Goal: Task Accomplishment & Management: Use online tool/utility

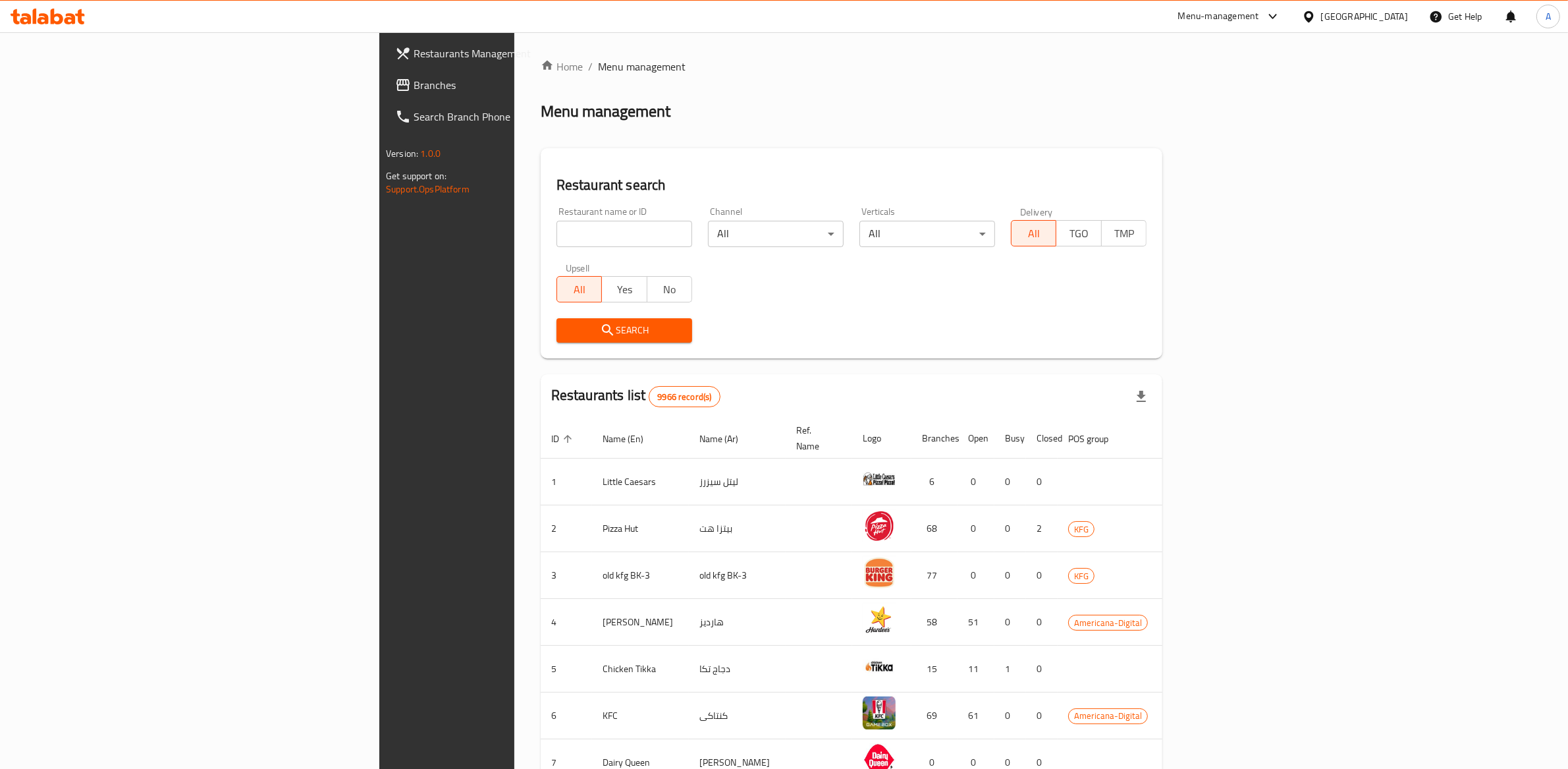
click at [557, 240] on input "search" at bounding box center [624, 234] width 135 height 26
type input "5 napkin"
click at [567, 336] on span "Search" at bounding box center [624, 330] width 115 height 17
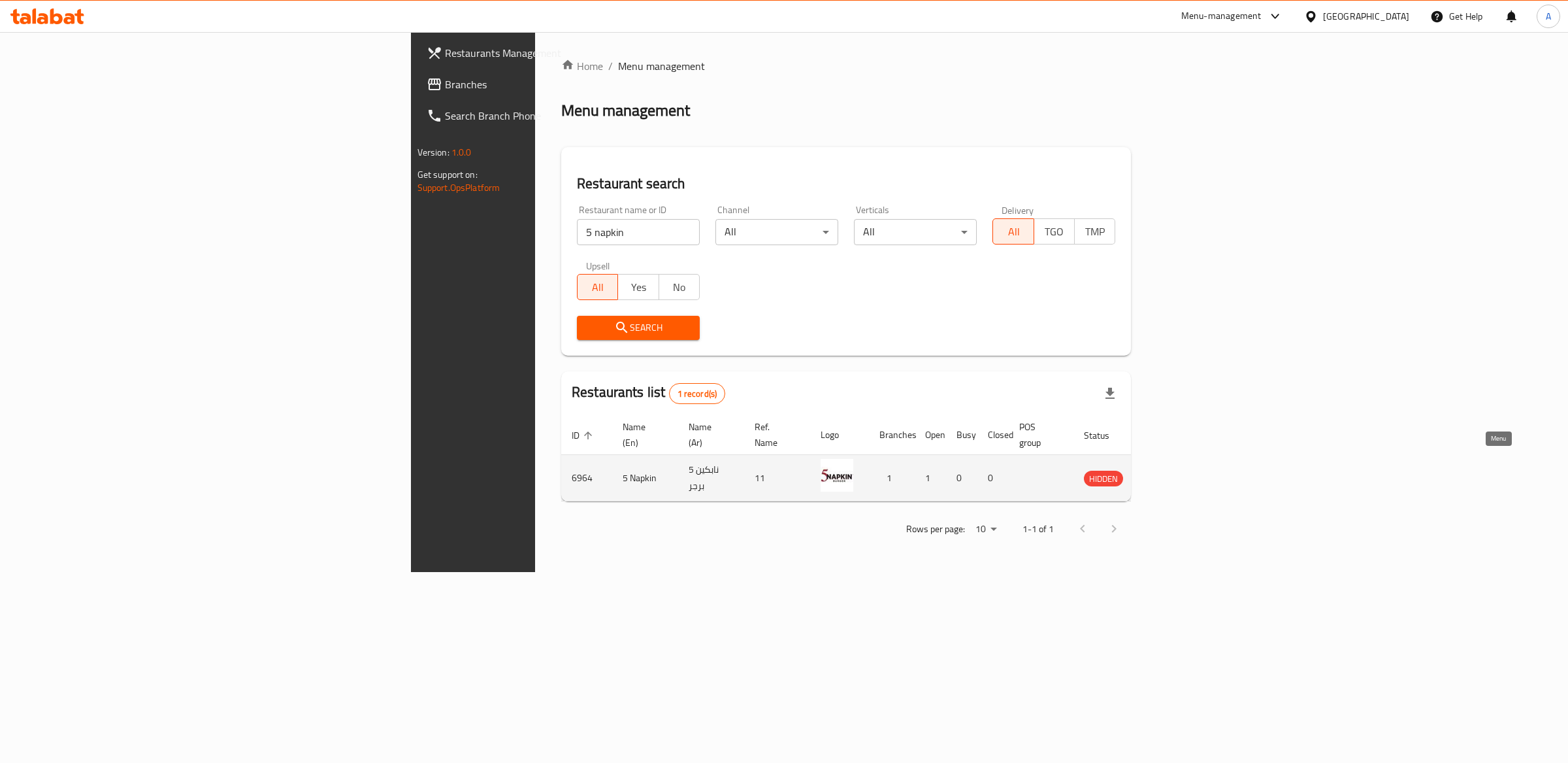
click at [1167, 473] on icon "enhanced table" at bounding box center [1161, 479] width 15 height 11
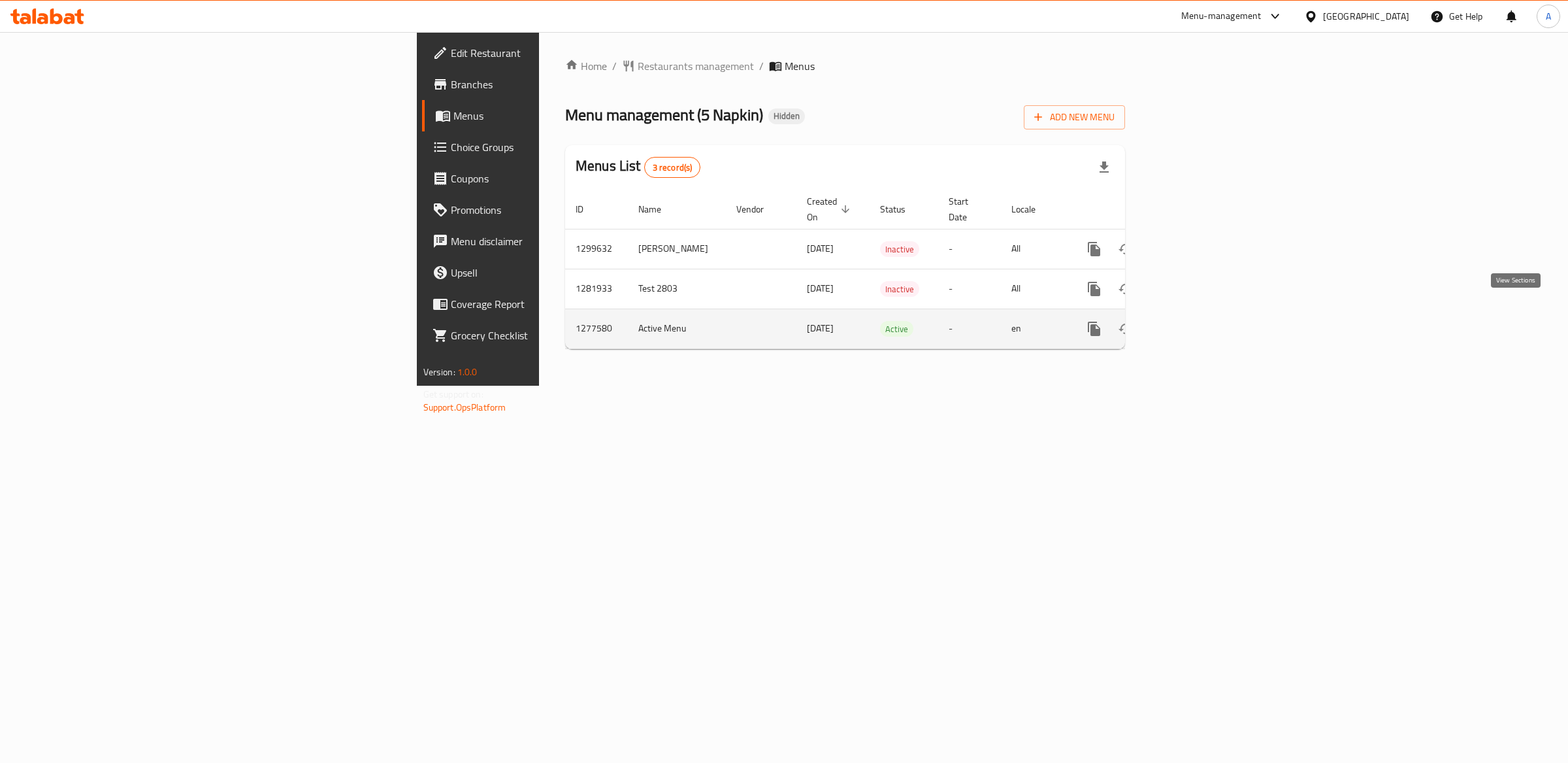
click at [1196, 321] on icon "enhanced table" at bounding box center [1188, 329] width 16 height 16
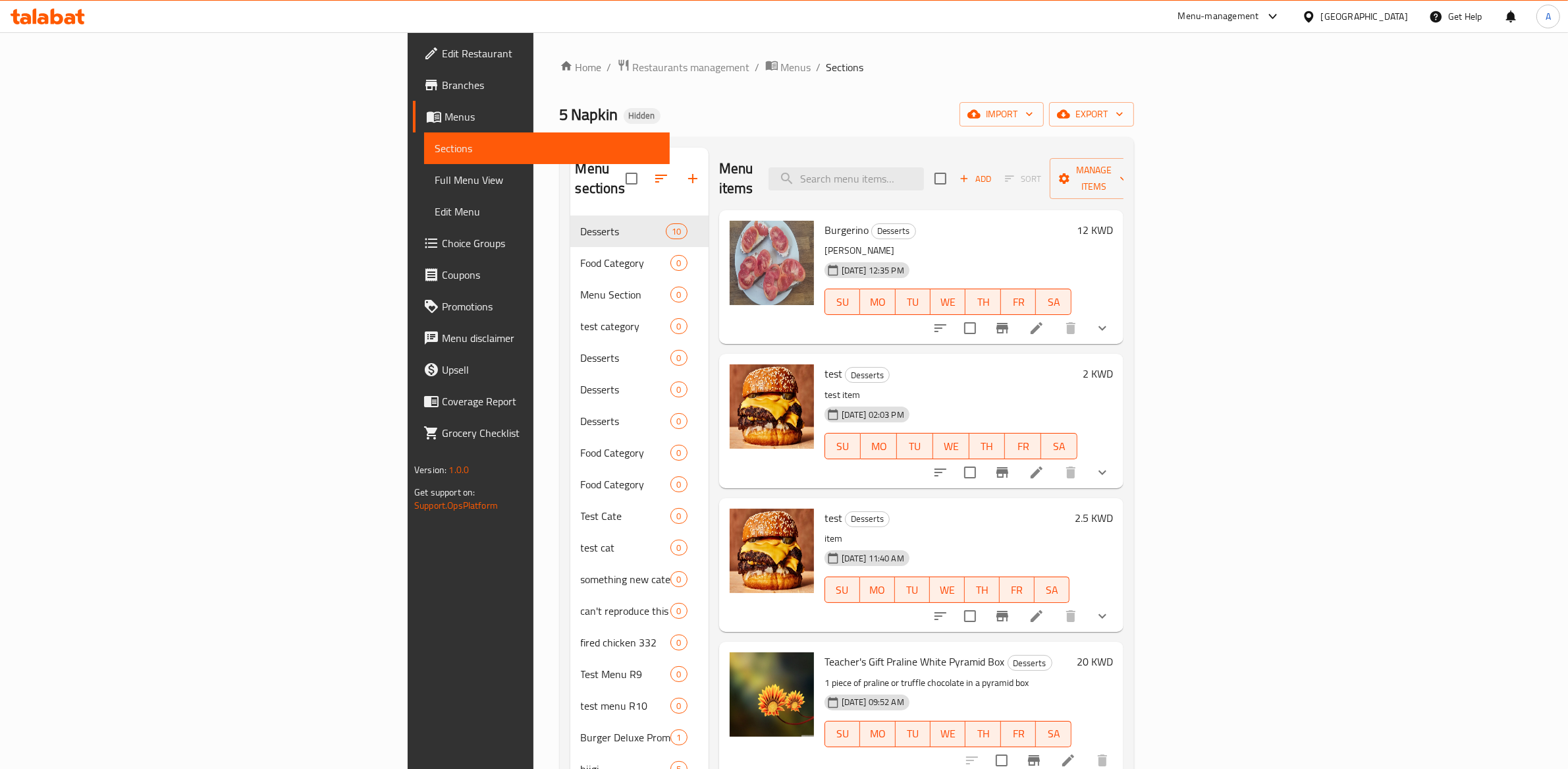
click at [1118, 312] on button "show more" at bounding box center [1102, 328] width 31 height 31
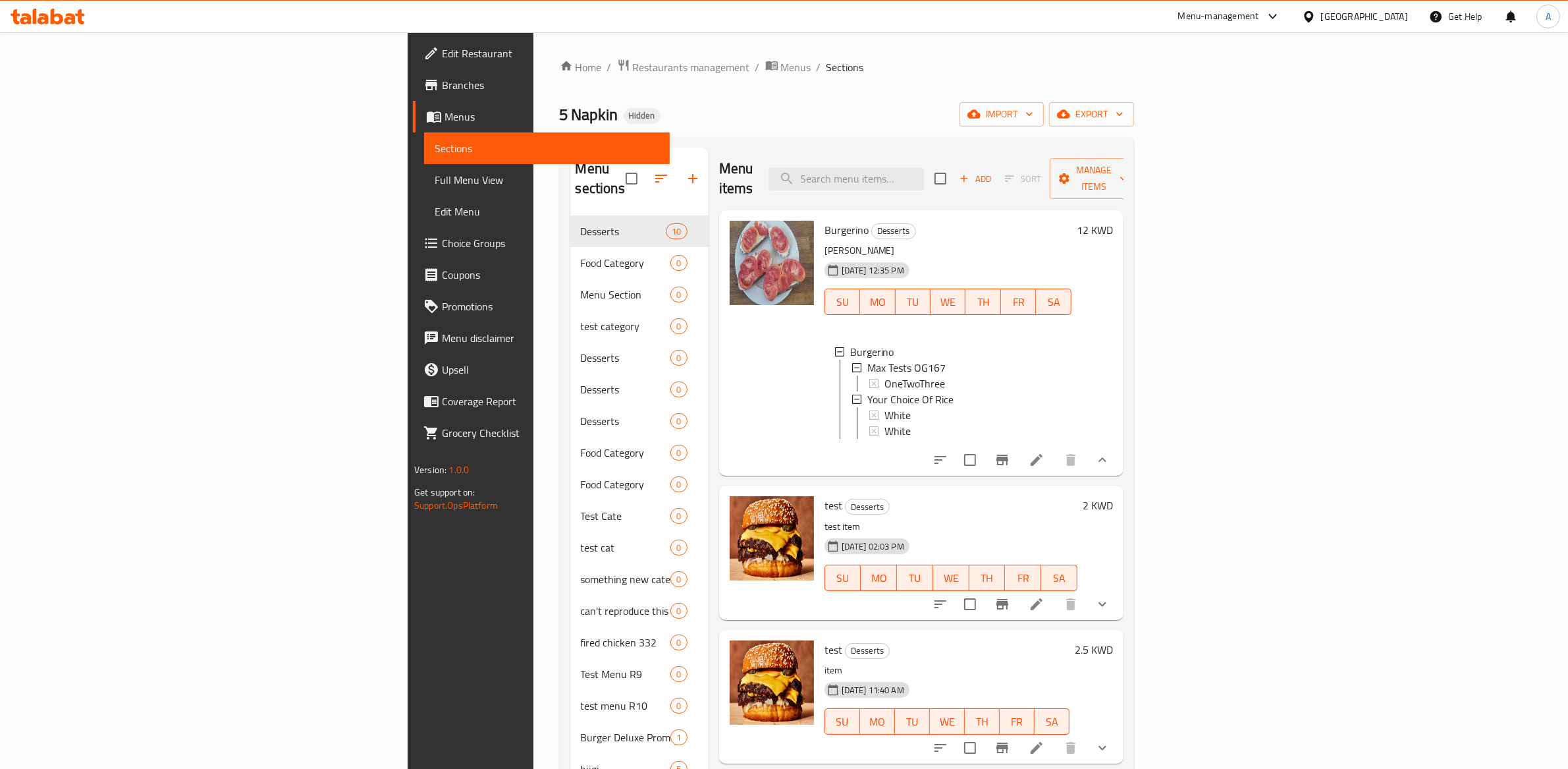
scroll to position [51, 0]
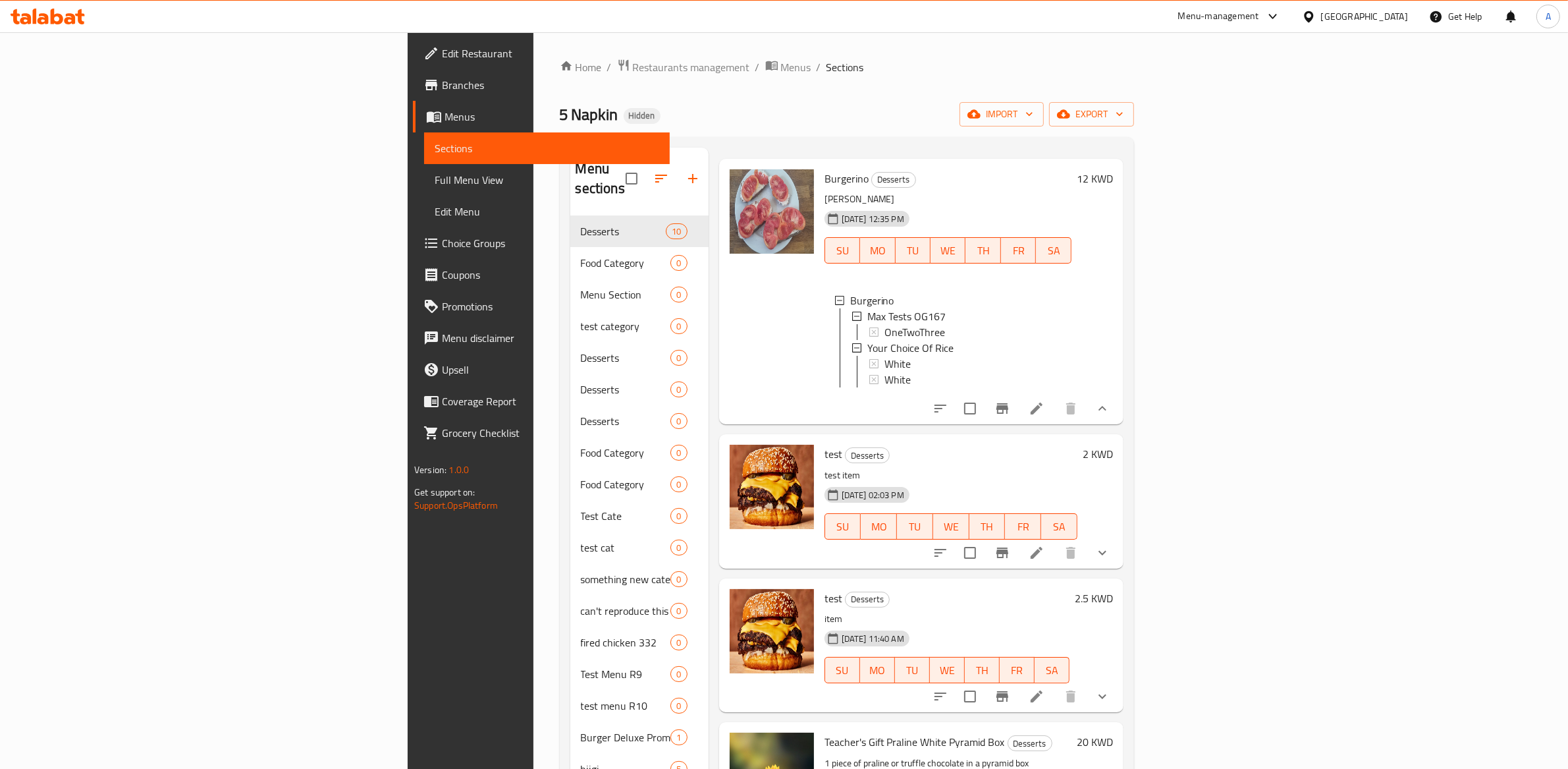
click at [1106, 550] on icon "show more" at bounding box center [1102, 553] width 8 height 5
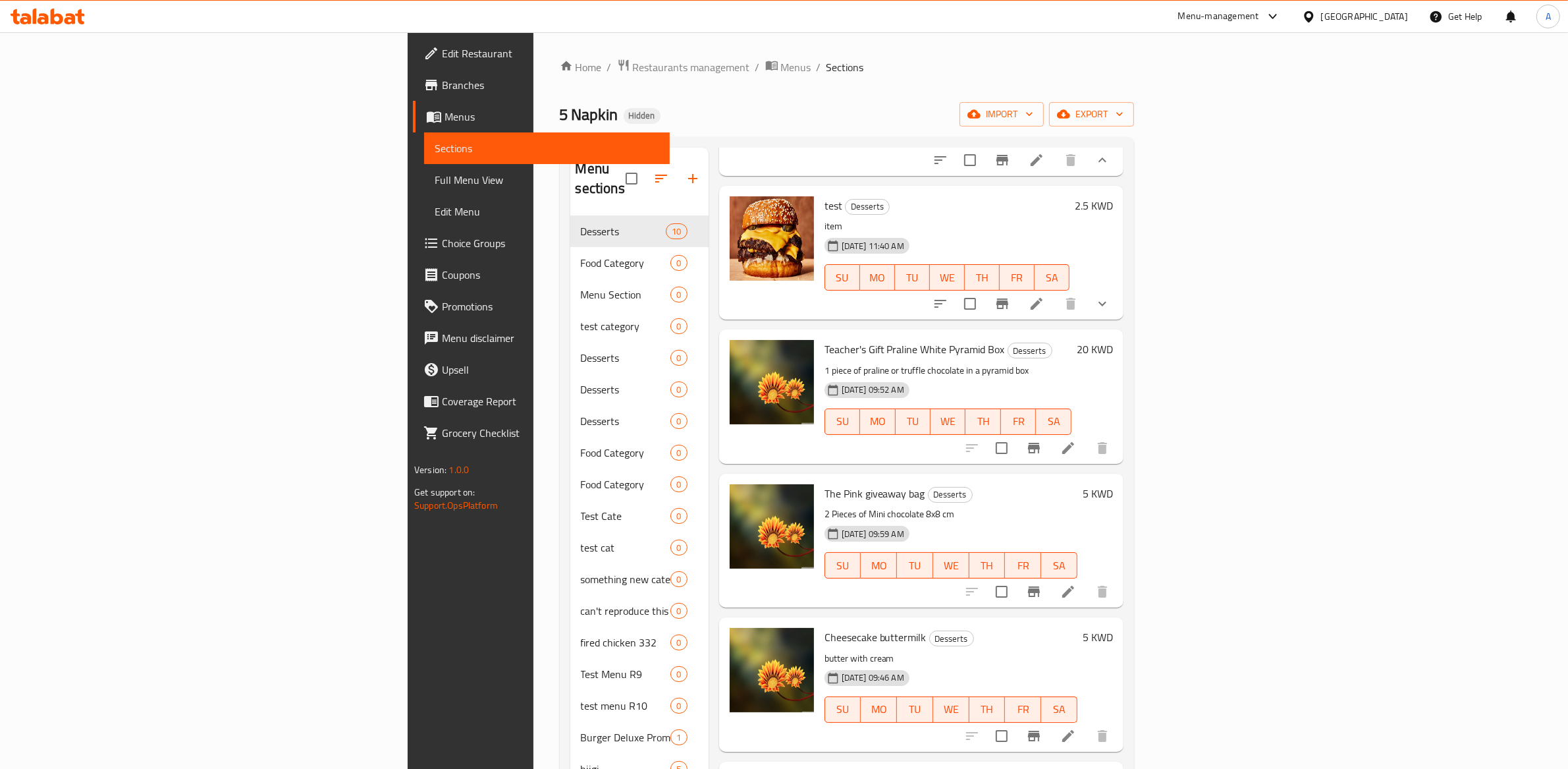
scroll to position [564, 0]
click at [1111, 296] on icon "show more" at bounding box center [1102, 303] width 16 height 16
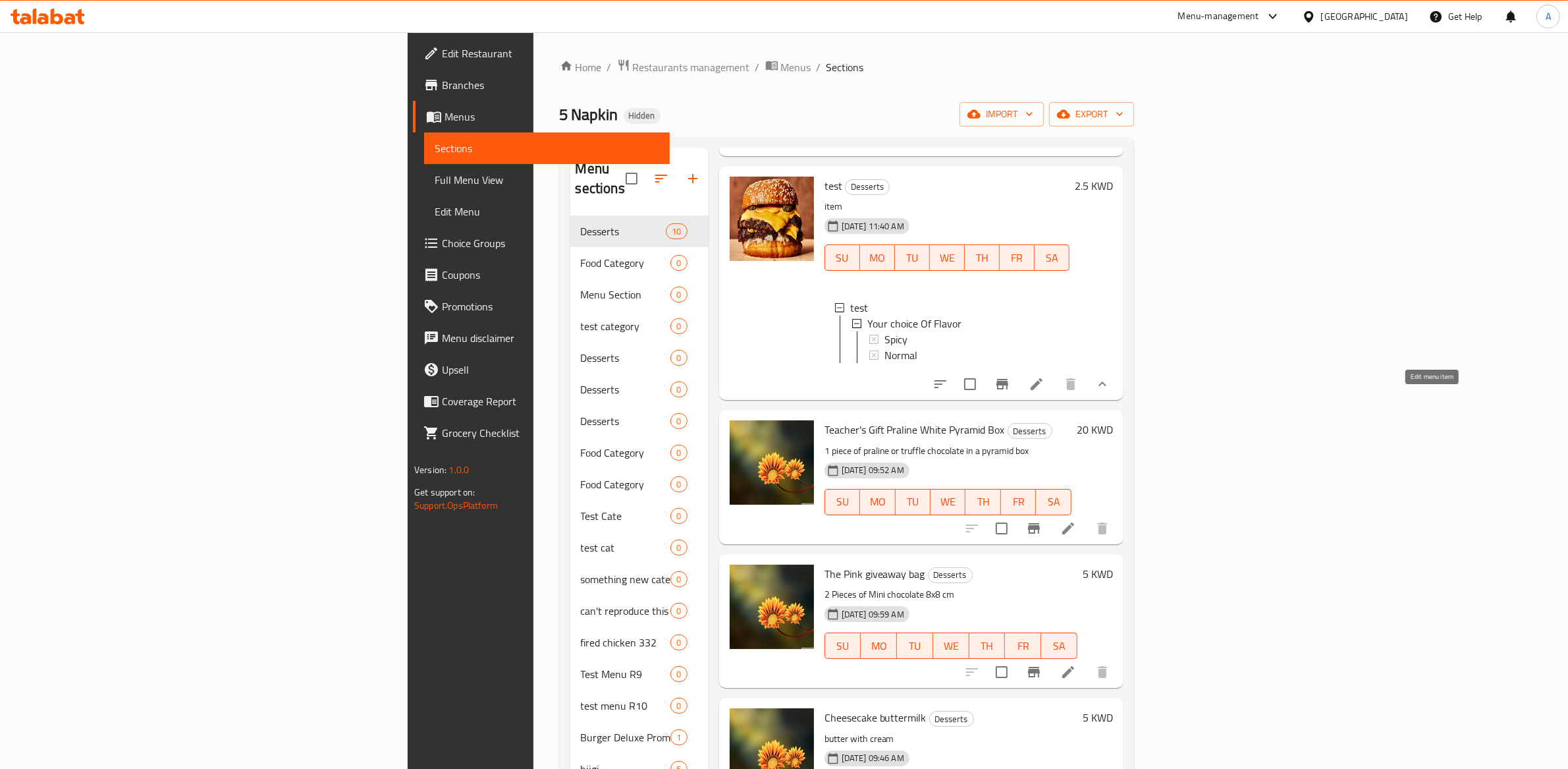
click at [1045, 392] on icon at bounding box center [1036, 383] width 16 height 16
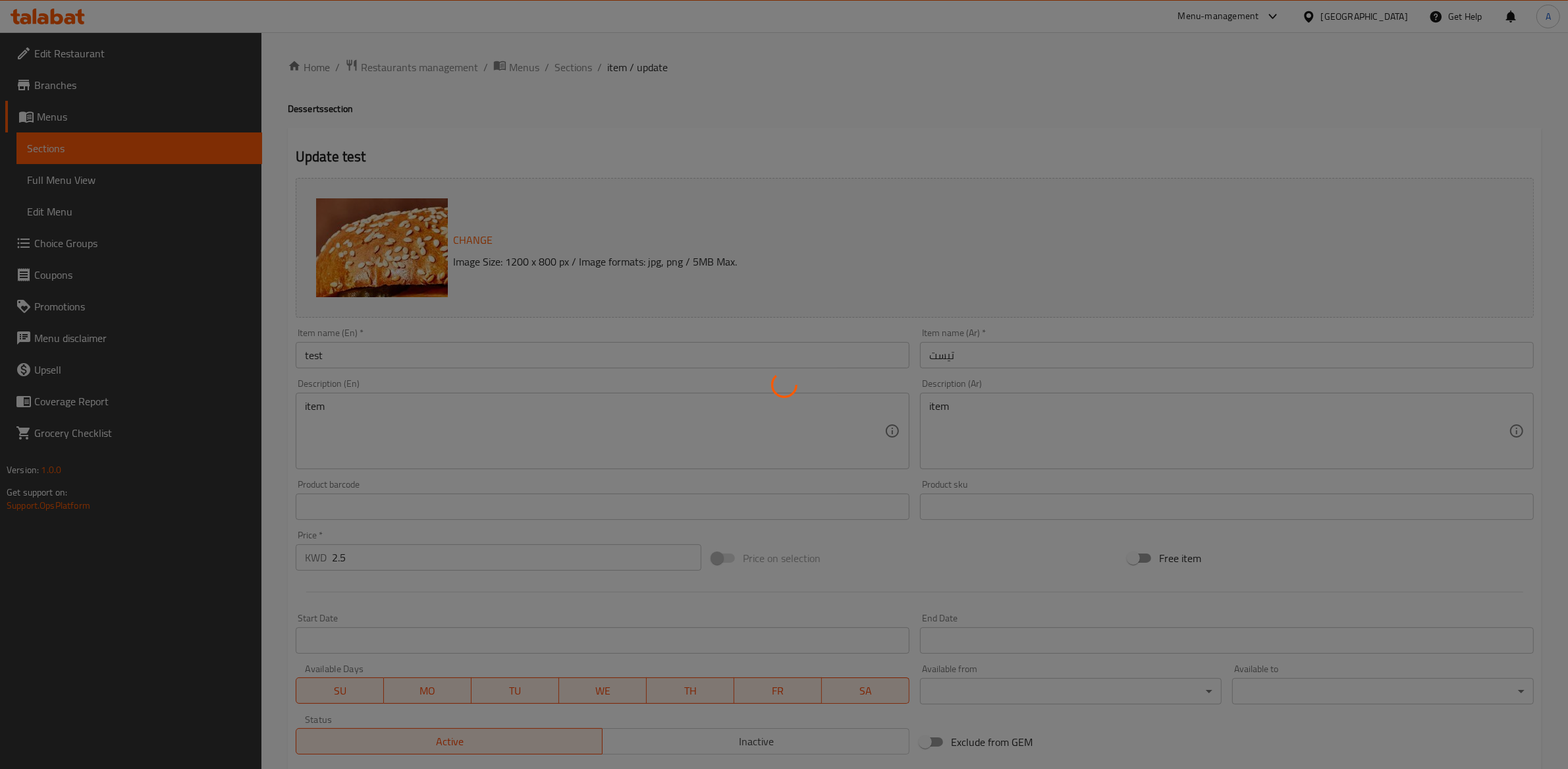
type input "إختيارك من النكهه"
type input "1"
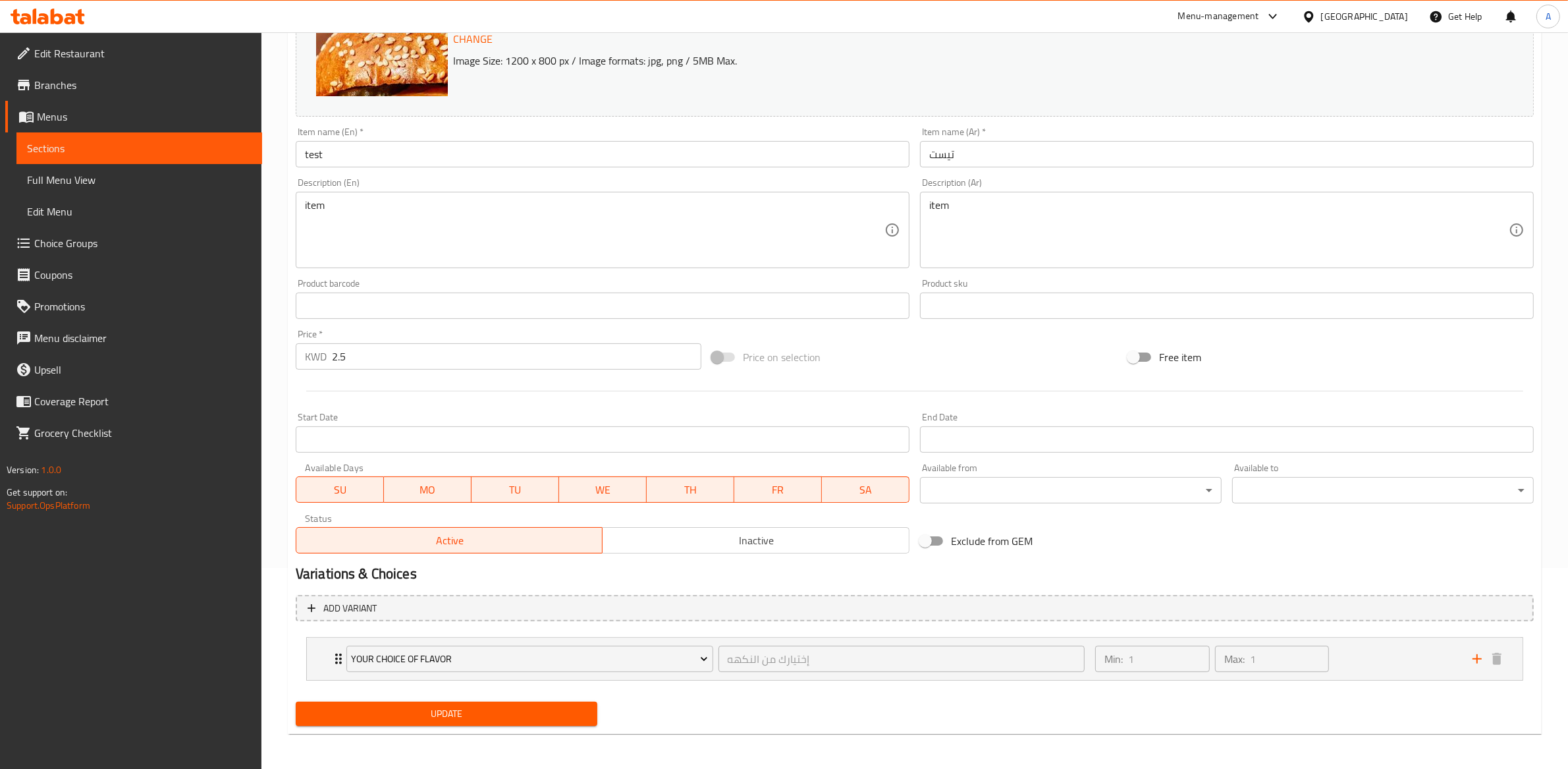
scroll to position [202, 0]
click at [62, 112] on span "Menus" at bounding box center [144, 116] width 215 height 16
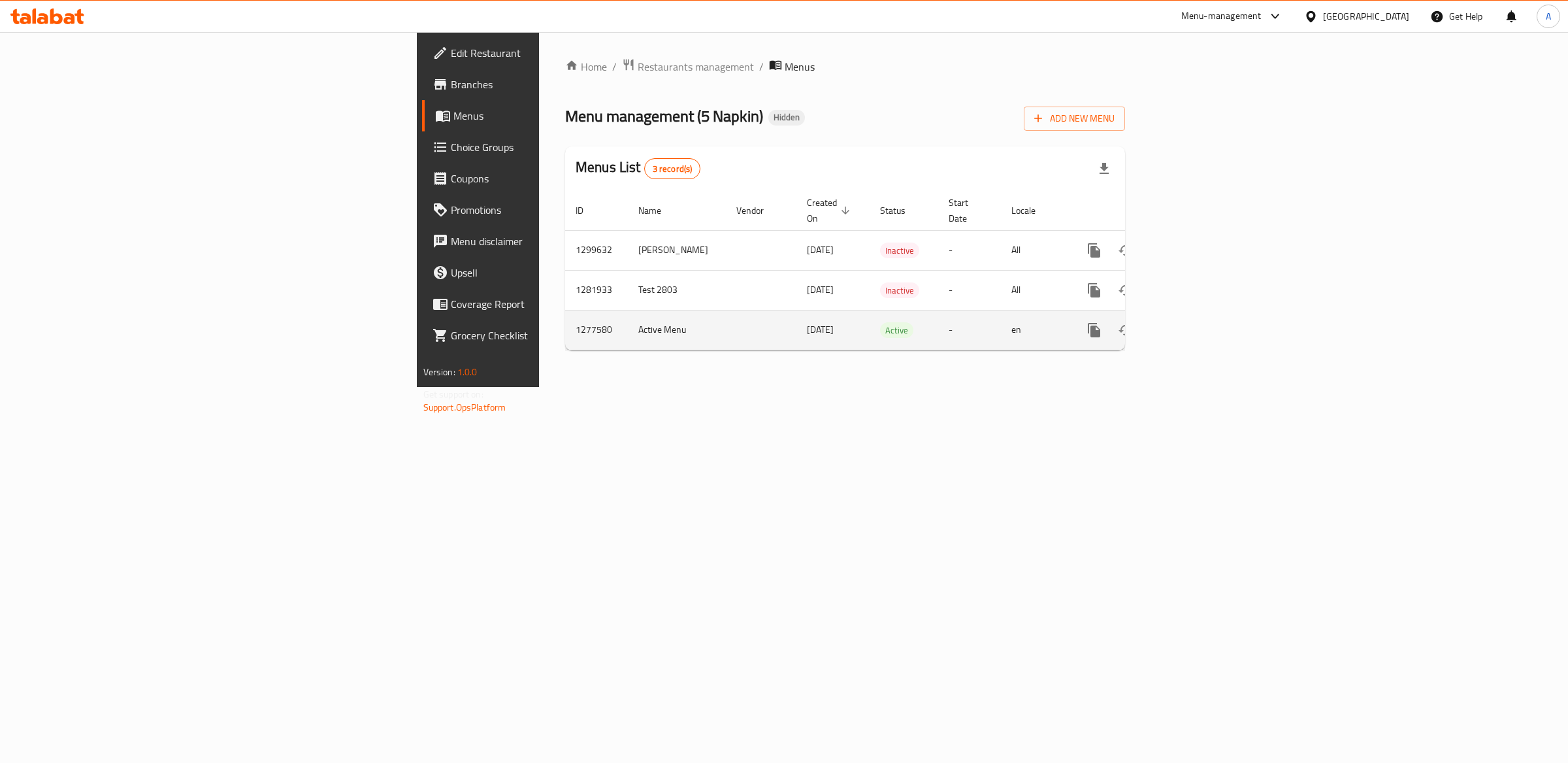
click at [628, 315] on td "Active Menu" at bounding box center [678, 329] width 98 height 40
click at [1194, 325] on icon "enhanced table" at bounding box center [1189, 330] width 11 height 11
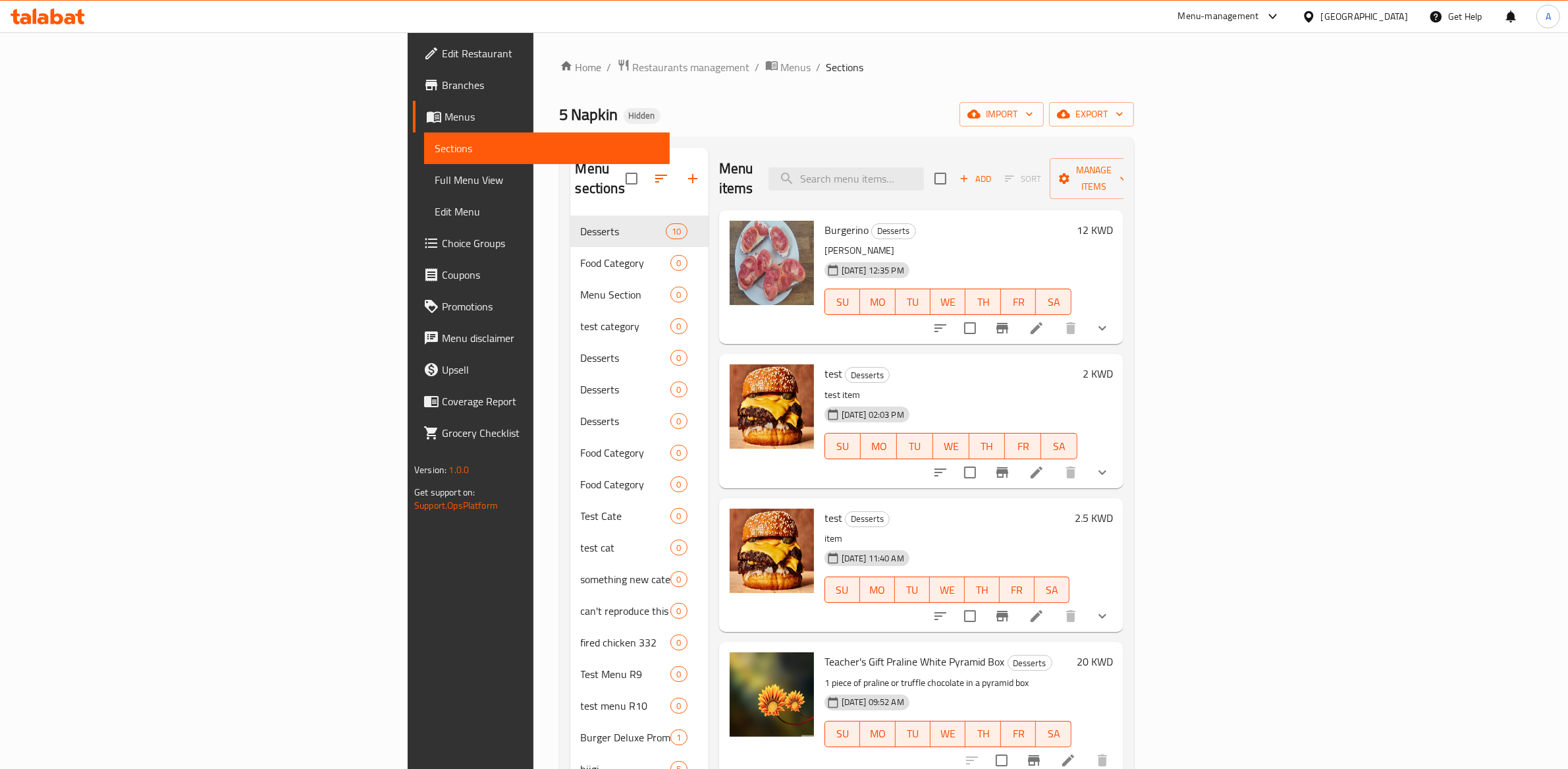
drag, startPoint x: 1201, startPoint y: 17, endPoint x: 1248, endPoint y: 18, distance: 47.0
click at [1207, 17] on div "Menu-management [GEOGRAPHIC_DATA] Get Help A" at bounding box center [784, 17] width 1568 height 31
click at [1248, 18] on div "Menu-management" at bounding box center [1219, 16] width 81 height 16
click at [1223, 175] on div "Vendor Portal Radmin" at bounding box center [1198, 176] width 88 height 15
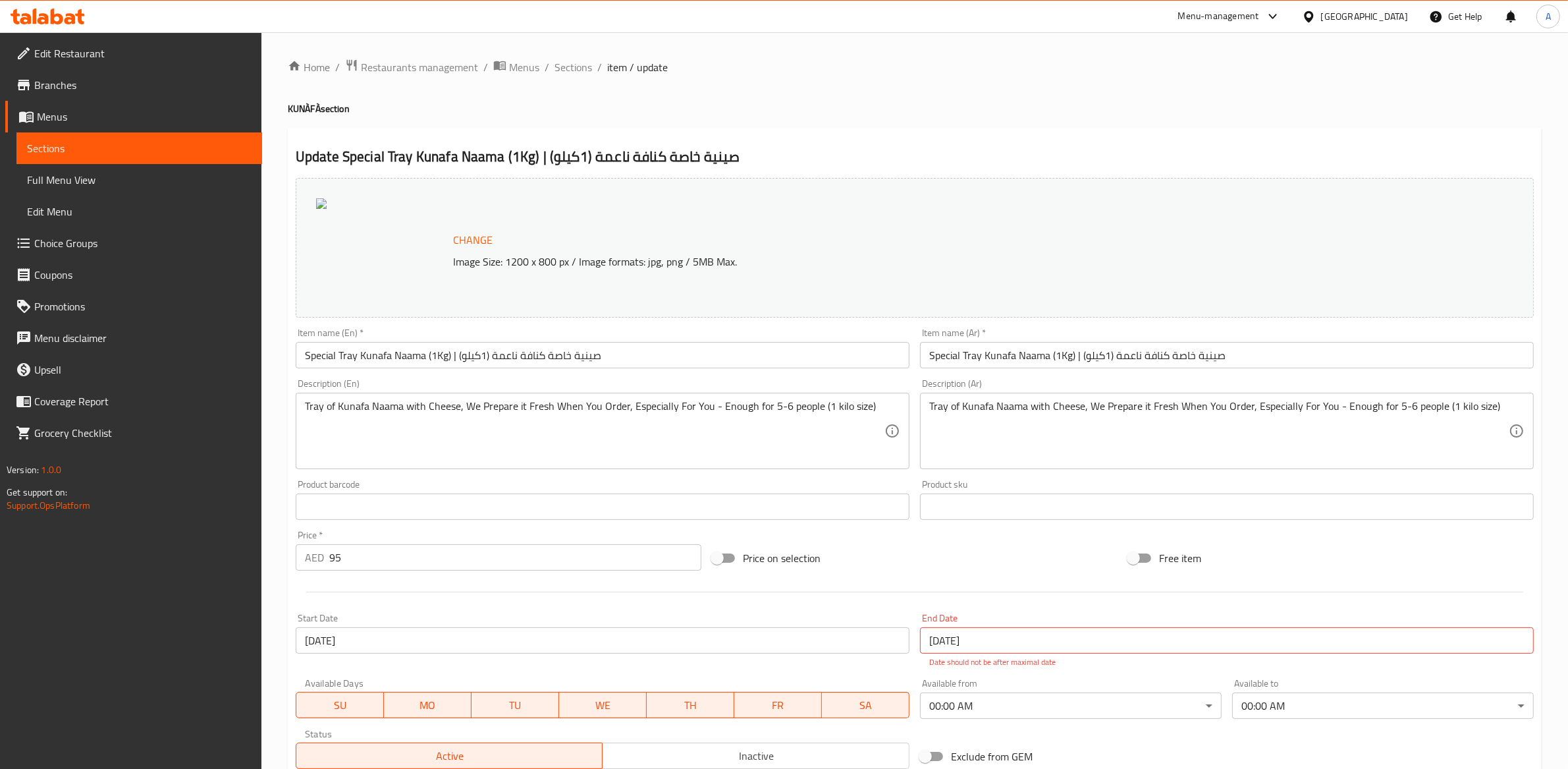
click at [1262, 14] on div at bounding box center [1270, 16] width 21 height 16
click at [1125, 169] on div "Vendor Portal Radmin" at bounding box center [1140, 176] width 88 height 15
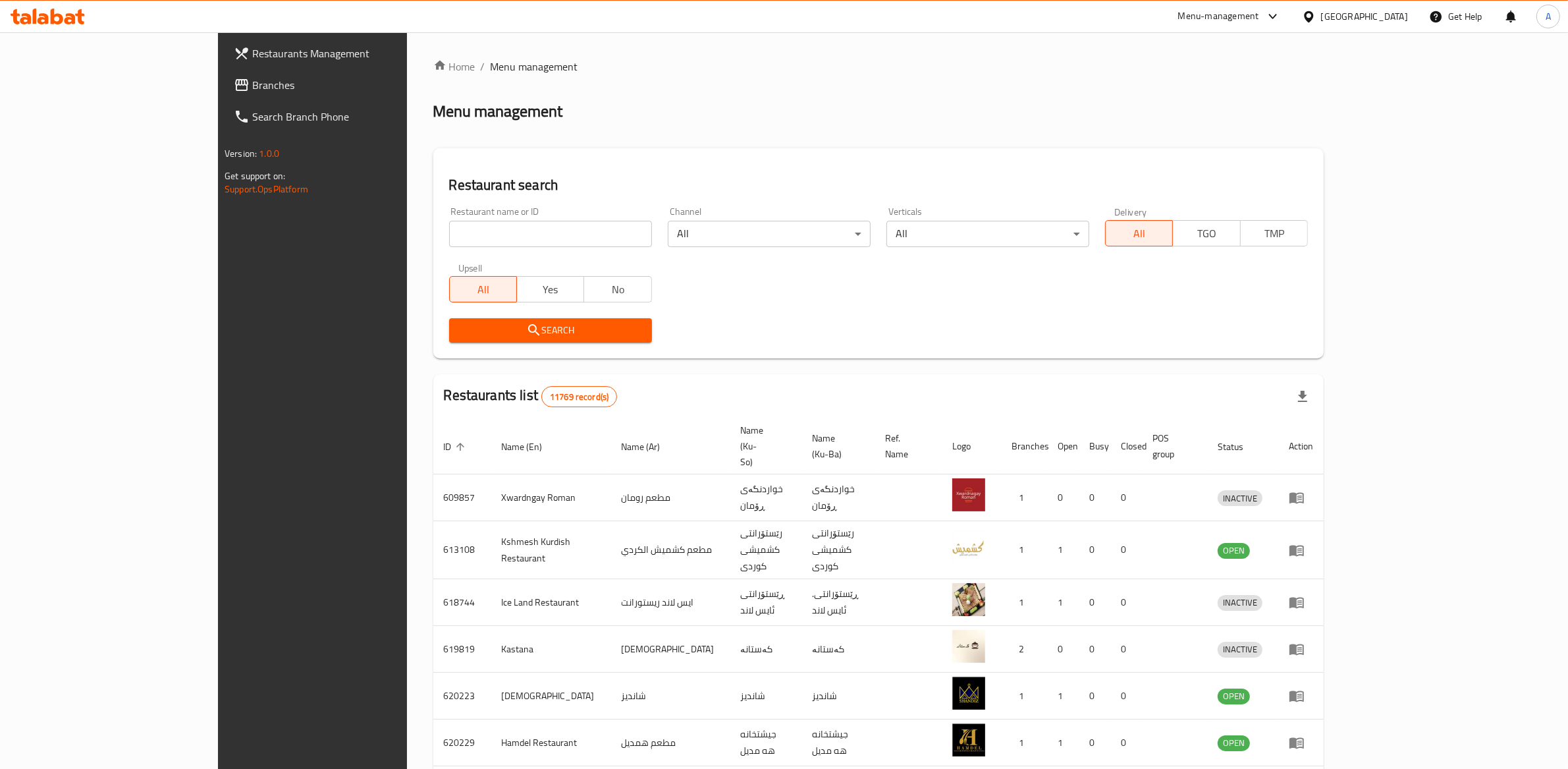
click at [1259, 17] on div "Menu-management" at bounding box center [1219, 16] width 81 height 16
click at [1217, 164] on div "Vendor Portal Radmin" at bounding box center [1210, 176] width 109 height 31
